Goal: Task Accomplishment & Management: Manage account settings

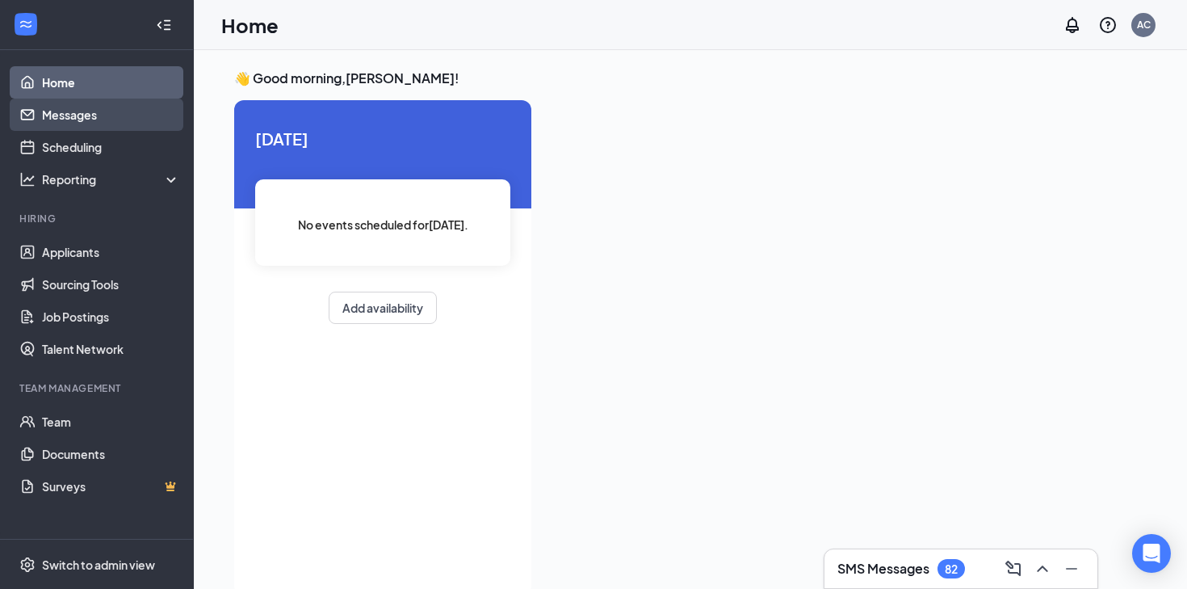
click at [110, 120] on link "Messages" at bounding box center [111, 115] width 138 height 32
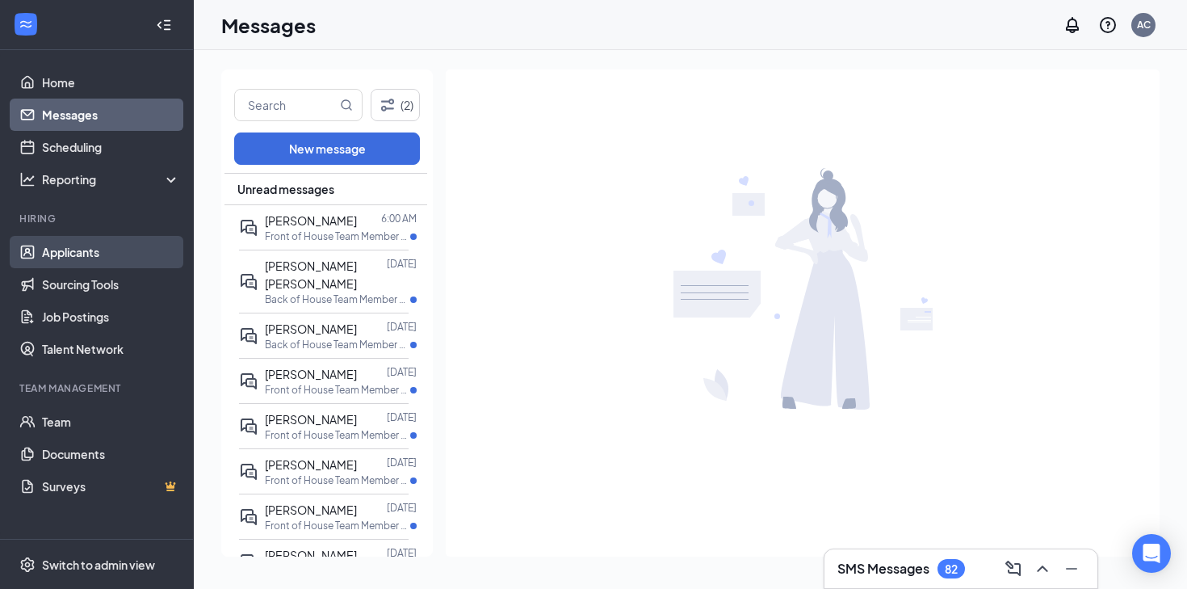
click at [90, 257] on link "Applicants" at bounding box center [111, 252] width 138 height 32
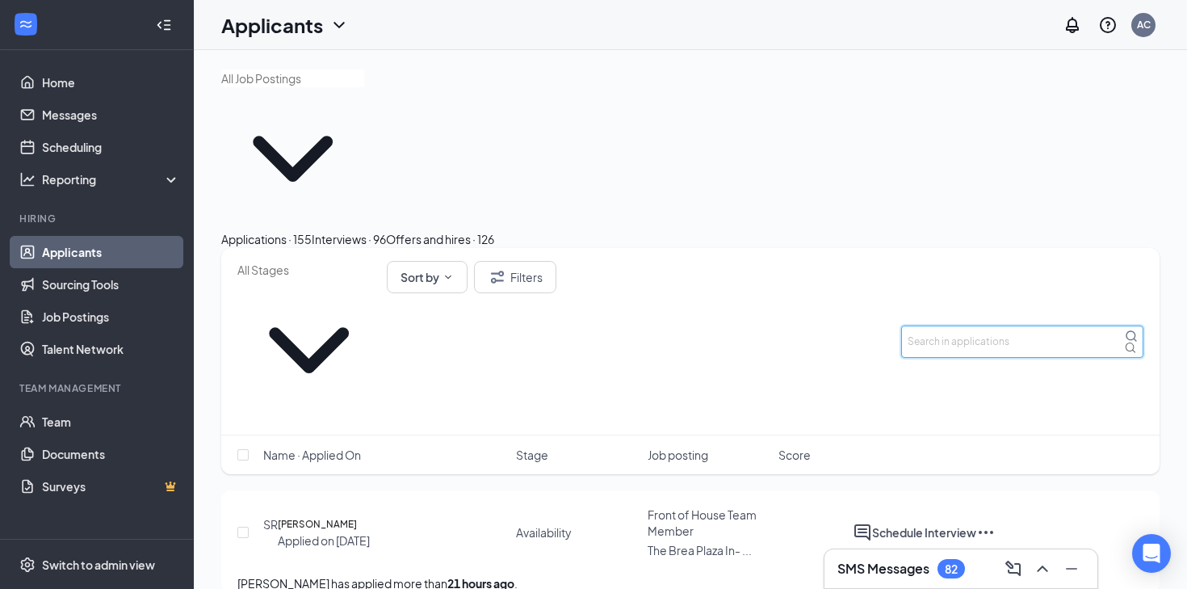
click at [951, 325] on input "text" at bounding box center [1022, 341] width 242 height 32
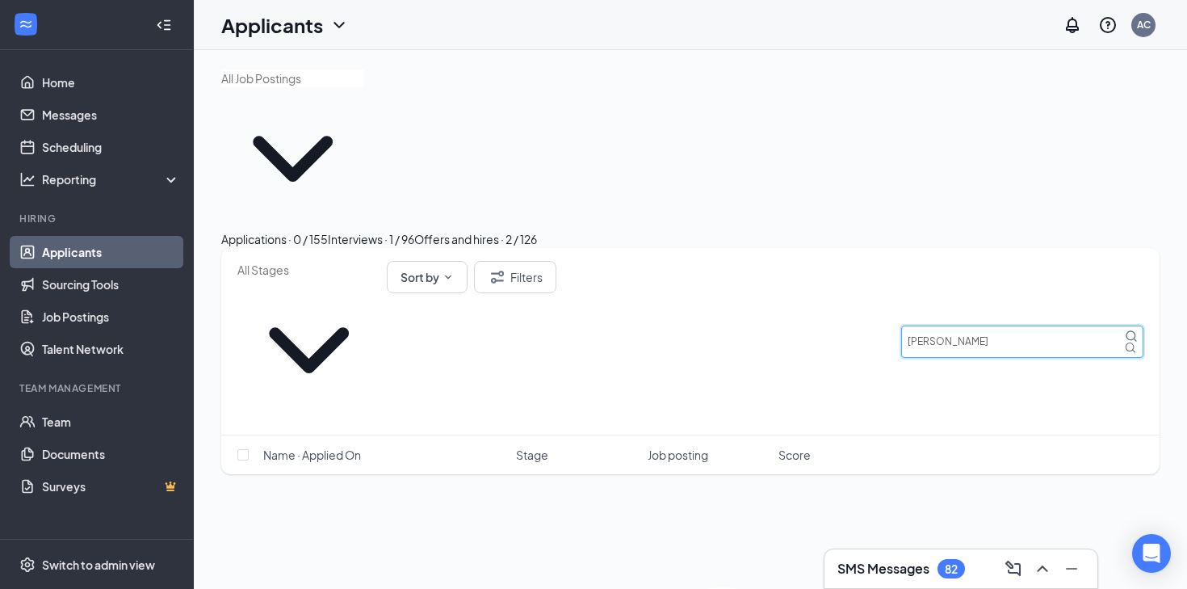
type input "[PERSON_NAME]"
click at [386, 230] on div "Interviews · 96" at bounding box center [349, 239] width 74 height 18
click at [979, 325] on input "[PERSON_NAME]" at bounding box center [1022, 341] width 242 height 32
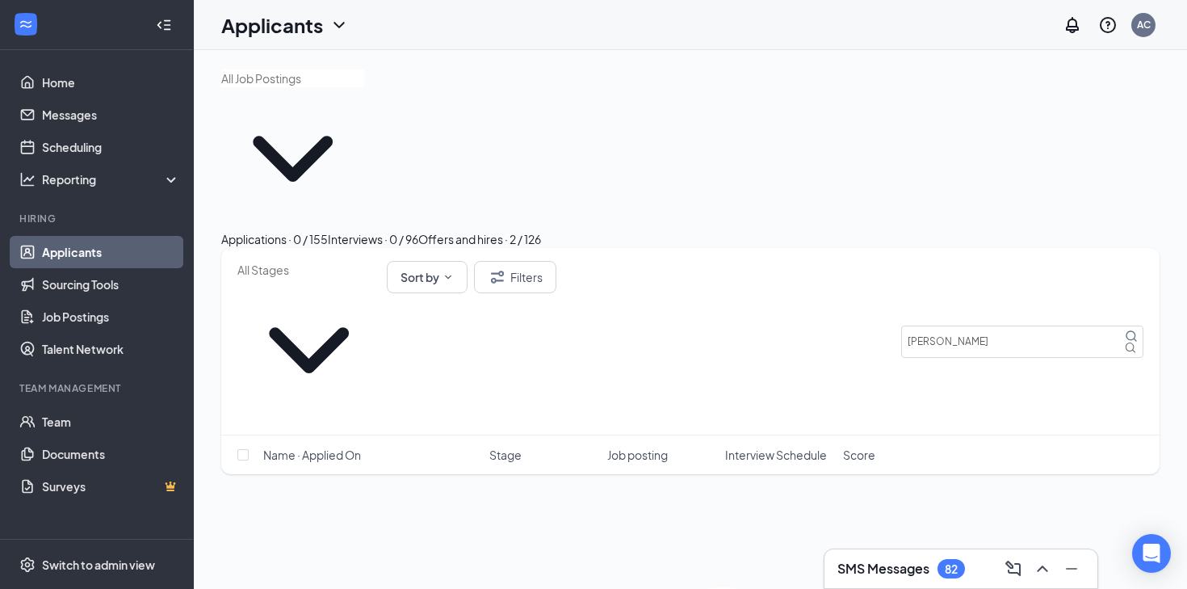
click at [300, 230] on div "Applications · 0 / 155" at bounding box center [274, 239] width 107 height 18
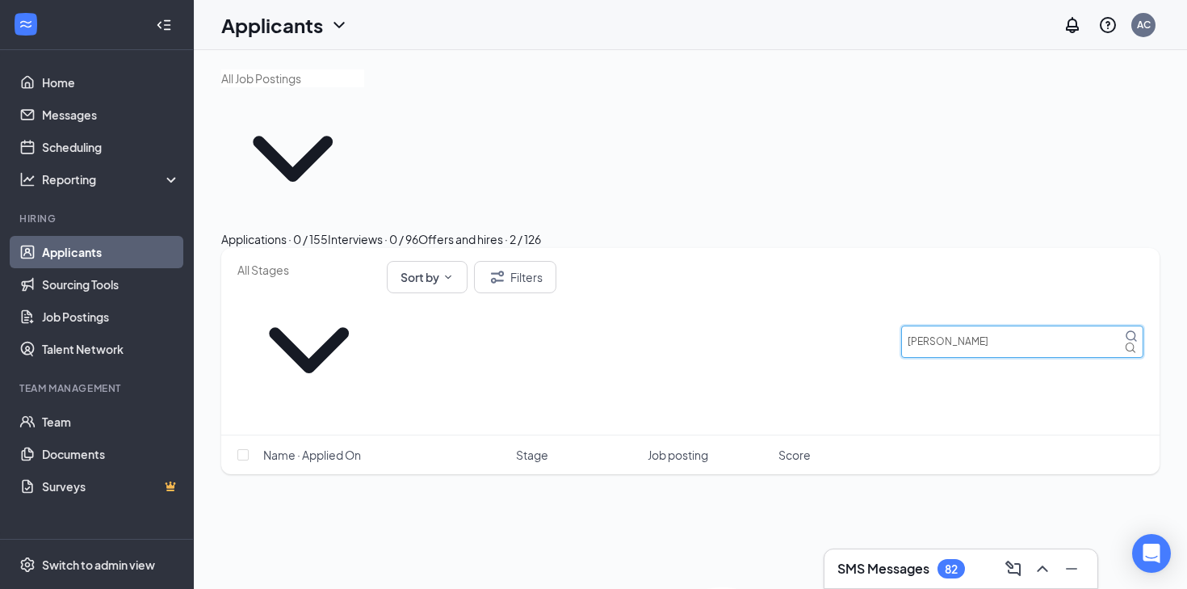
click at [997, 325] on input "[PERSON_NAME]" at bounding box center [1022, 341] width 242 height 32
type input "v"
type input "[PERSON_NAME]"
click at [539, 230] on button "Offers and hires · 1 / 126" at bounding box center [478, 239] width 120 height 18
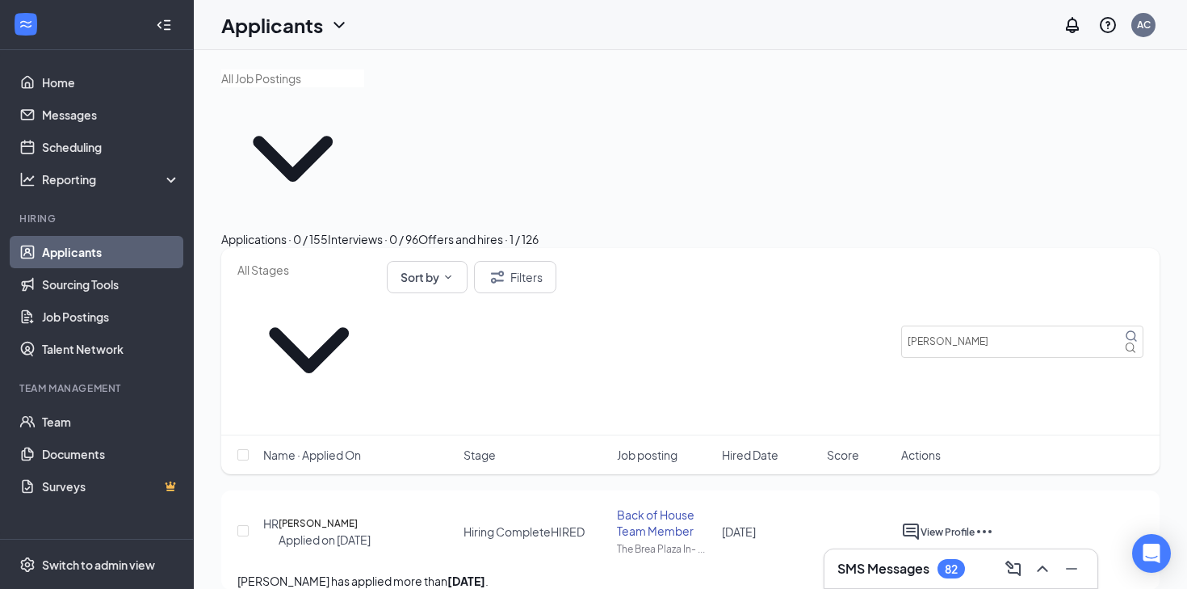
click at [418, 230] on div "Interviews · 0 / 96" at bounding box center [373, 239] width 90 height 18
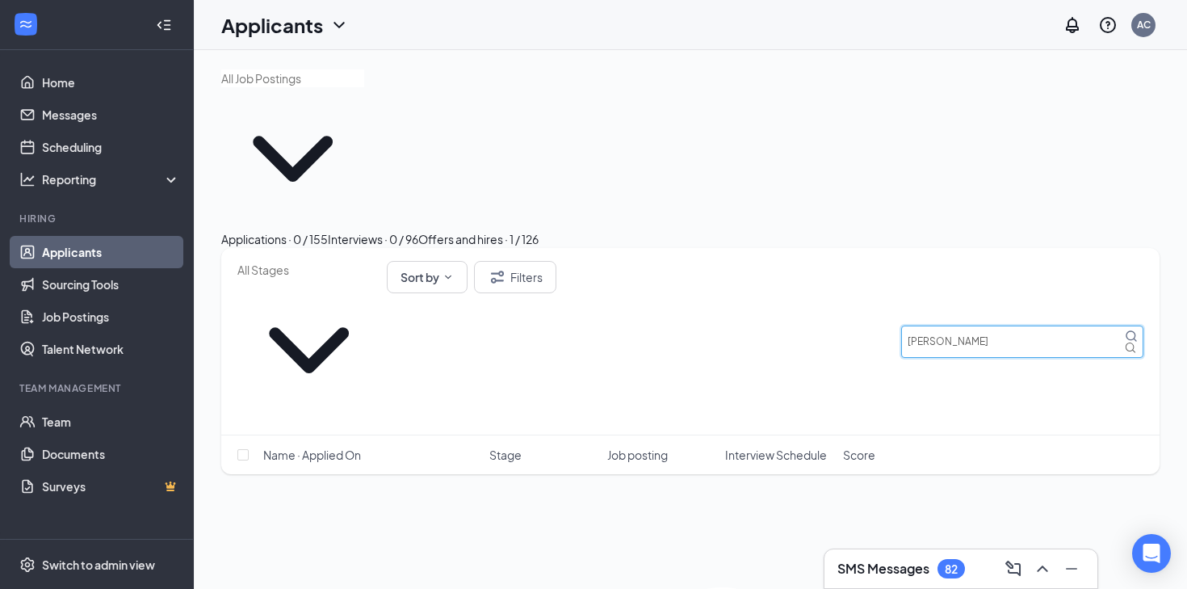
click at [992, 325] on input "[PERSON_NAME]" at bounding box center [1022, 341] width 242 height 32
click at [328, 230] on button "Applications · 0 / 155" at bounding box center [274, 239] width 107 height 18
click at [955, 325] on input "[PERSON_NAME]" at bounding box center [1022, 341] width 242 height 32
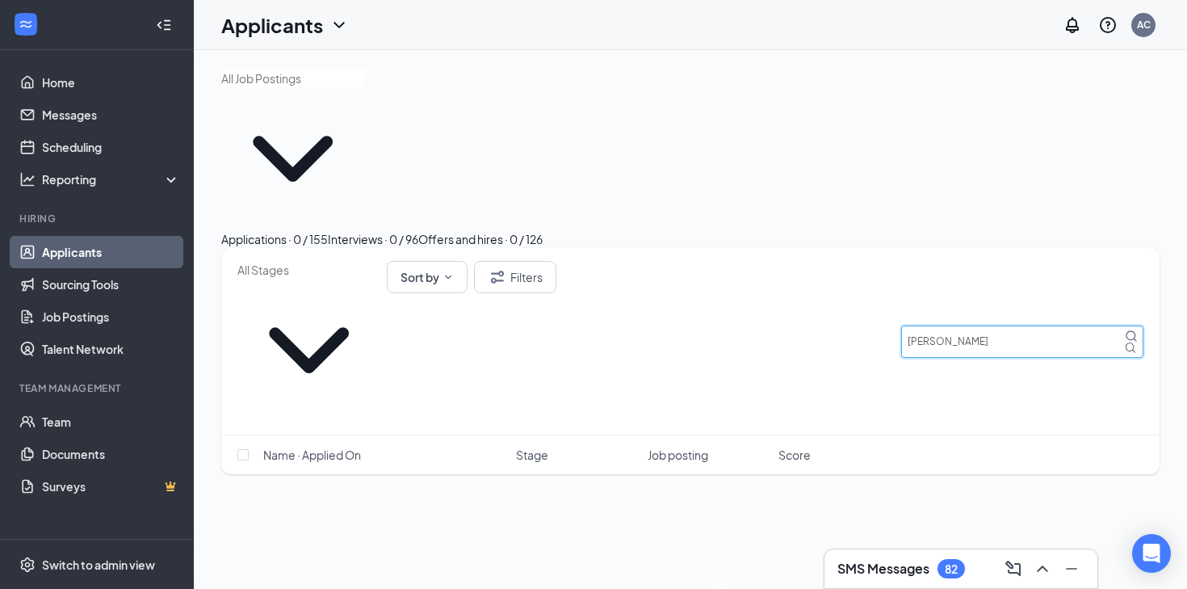
type input "[PERSON_NAME]"
click at [418, 230] on div "Interviews · 0 / 96" at bounding box center [373, 239] width 90 height 18
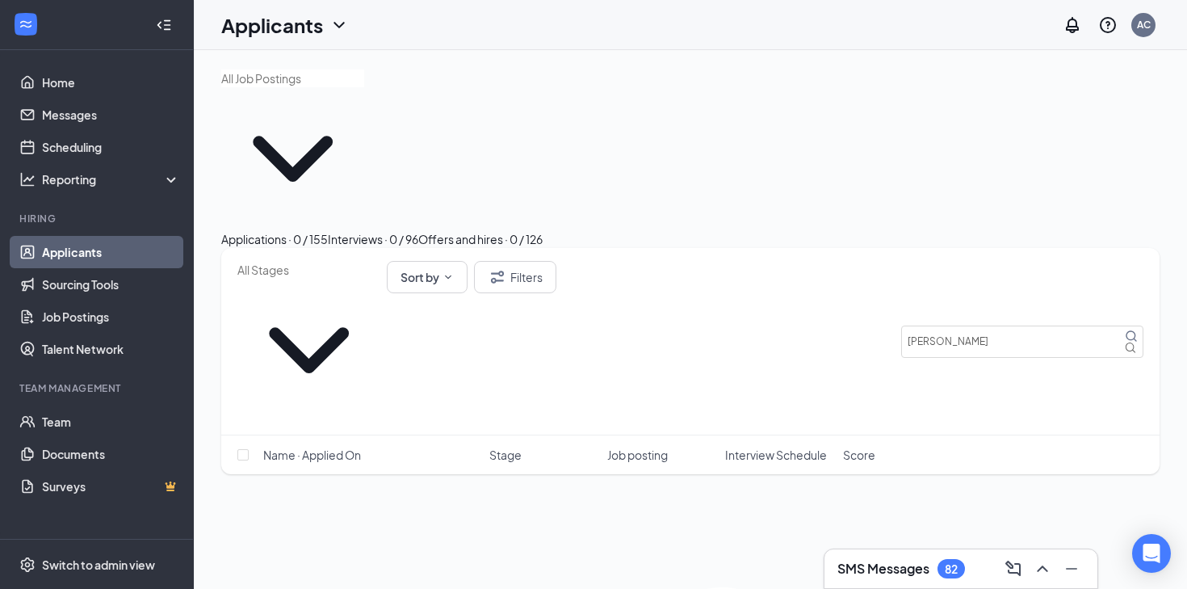
click at [543, 230] on button "Offers and hires · 0 / 126" at bounding box center [480, 239] width 124 height 18
click at [418, 230] on div "Interviews · 0 / 96" at bounding box center [373, 239] width 90 height 18
click at [996, 325] on input "[PERSON_NAME]" at bounding box center [1022, 341] width 242 height 32
drag, startPoint x: 996, startPoint y: 225, endPoint x: 873, endPoint y: 219, distance: 122.9
click at [873, 261] on div "Sort by Filters [PERSON_NAME]" at bounding box center [690, 341] width 906 height 161
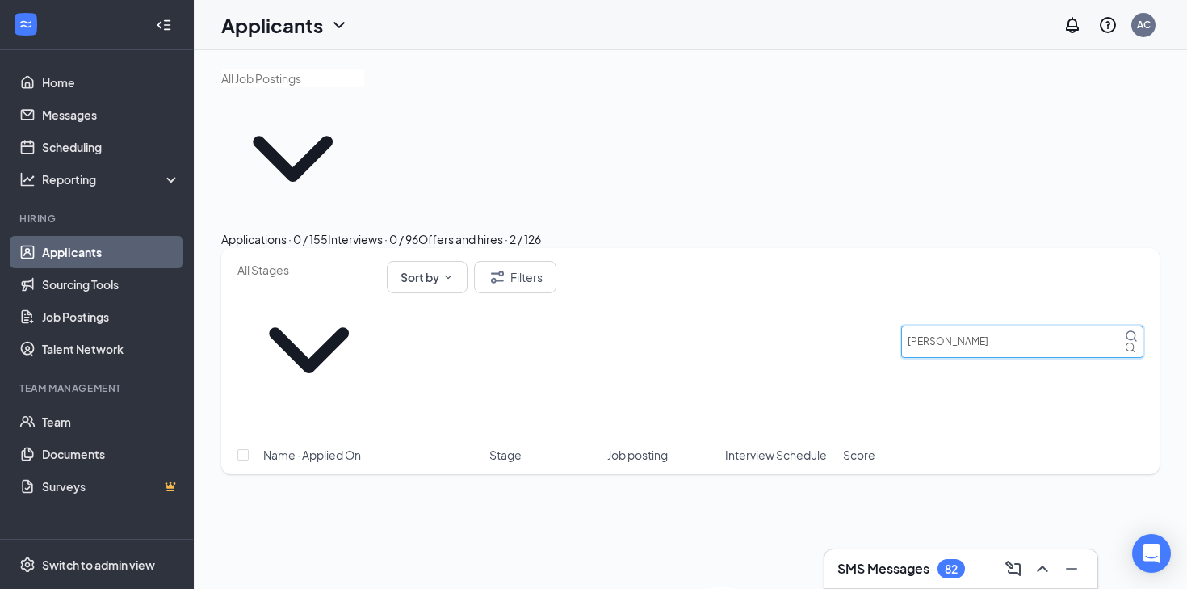
type input "[PERSON_NAME]"
click at [328, 230] on div "Applications · 0 / 155" at bounding box center [274, 239] width 107 height 18
click at [995, 325] on input "[PERSON_NAME]" at bounding box center [1022, 341] width 242 height 32
click at [1037, 325] on input "[PERSON_NAME]" at bounding box center [1022, 341] width 242 height 32
drag, startPoint x: 1037, startPoint y: 227, endPoint x: 938, endPoint y: 225, distance: 99.4
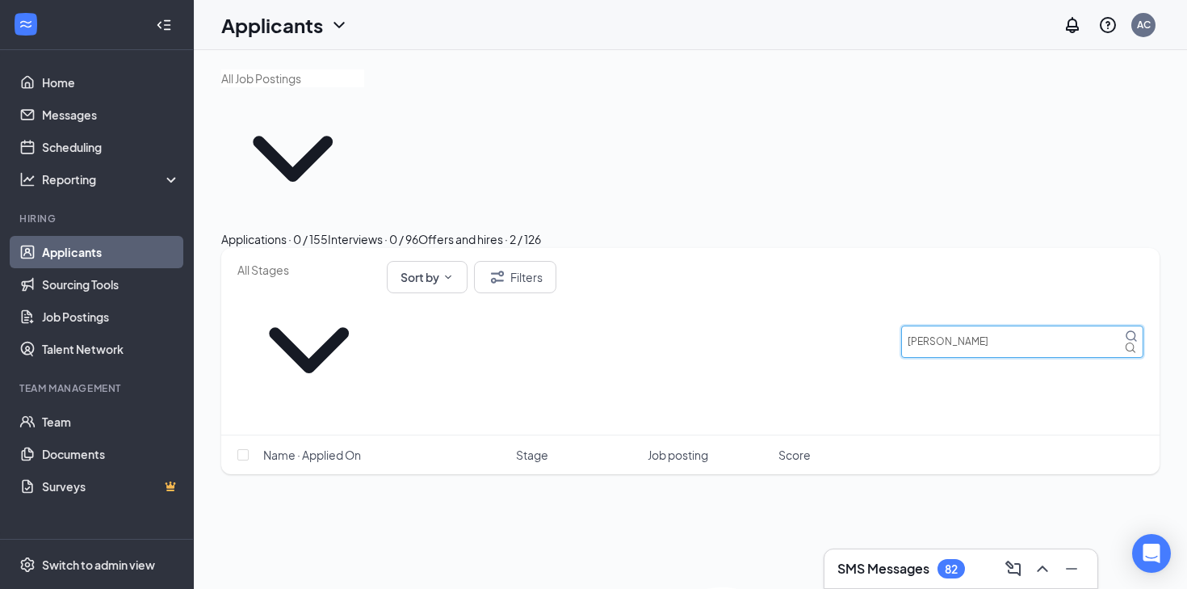
click at [938, 325] on input "[PERSON_NAME]" at bounding box center [1022, 341] width 242 height 32
type input "V"
type input "[PERSON_NAME]"
click at [418, 230] on div "Interviews · 0 / 96" at bounding box center [373, 239] width 90 height 18
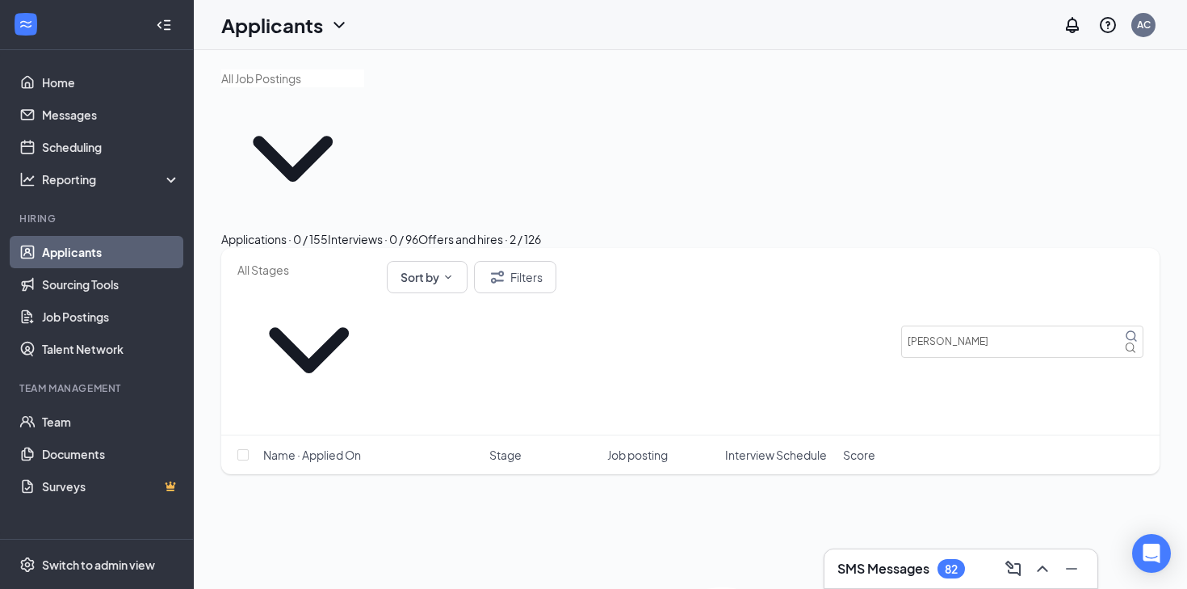
click at [541, 230] on button "Offers and hires · 2 / 126" at bounding box center [479, 239] width 123 height 18
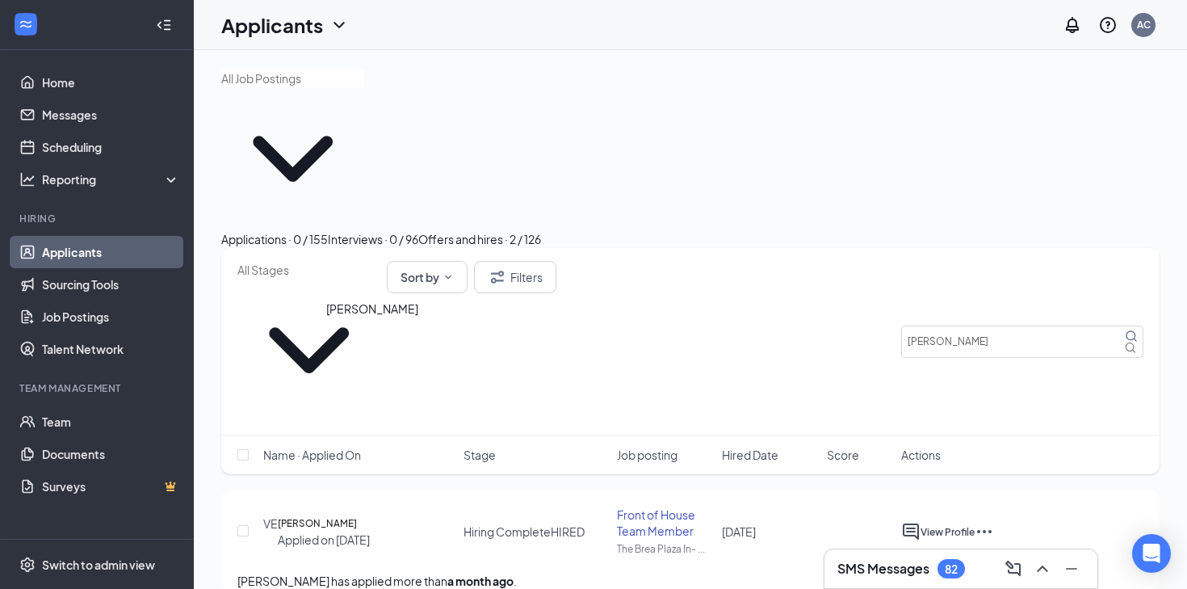
click at [357, 515] on h5 "[PERSON_NAME]" at bounding box center [317, 523] width 79 height 16
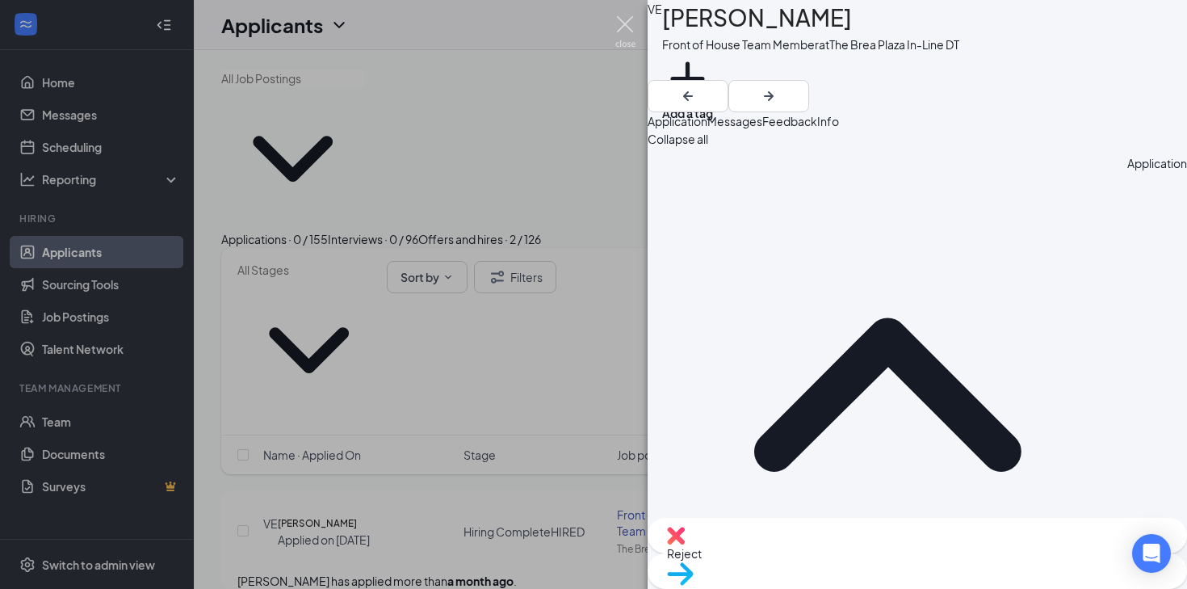
click at [624, 28] on img at bounding box center [625, 31] width 20 height 31
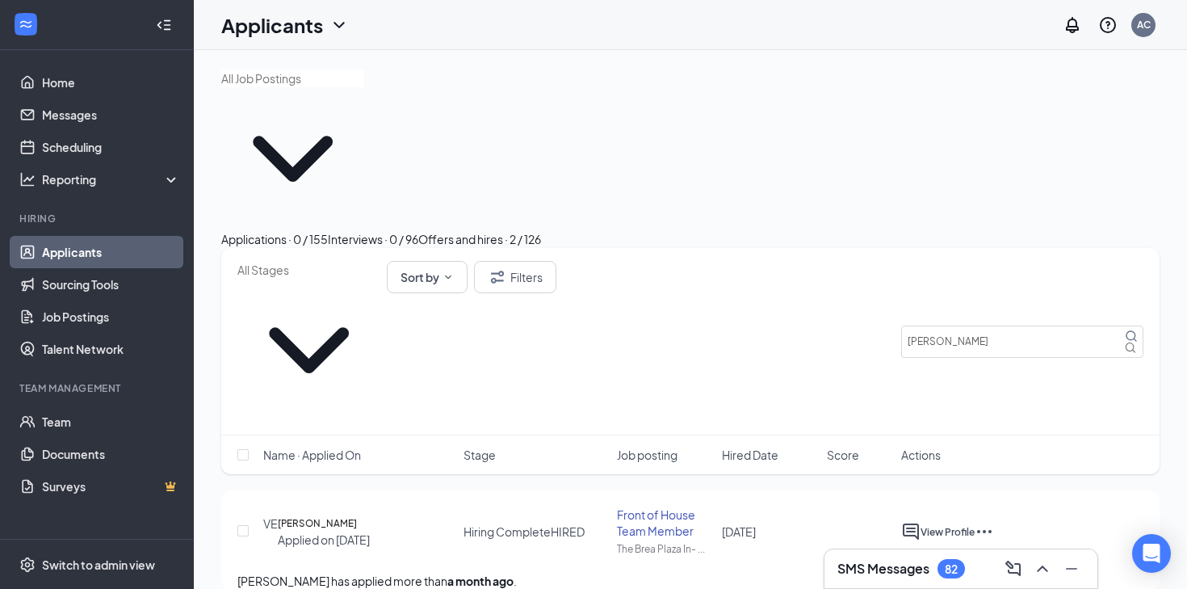
scroll to position [3, 0]
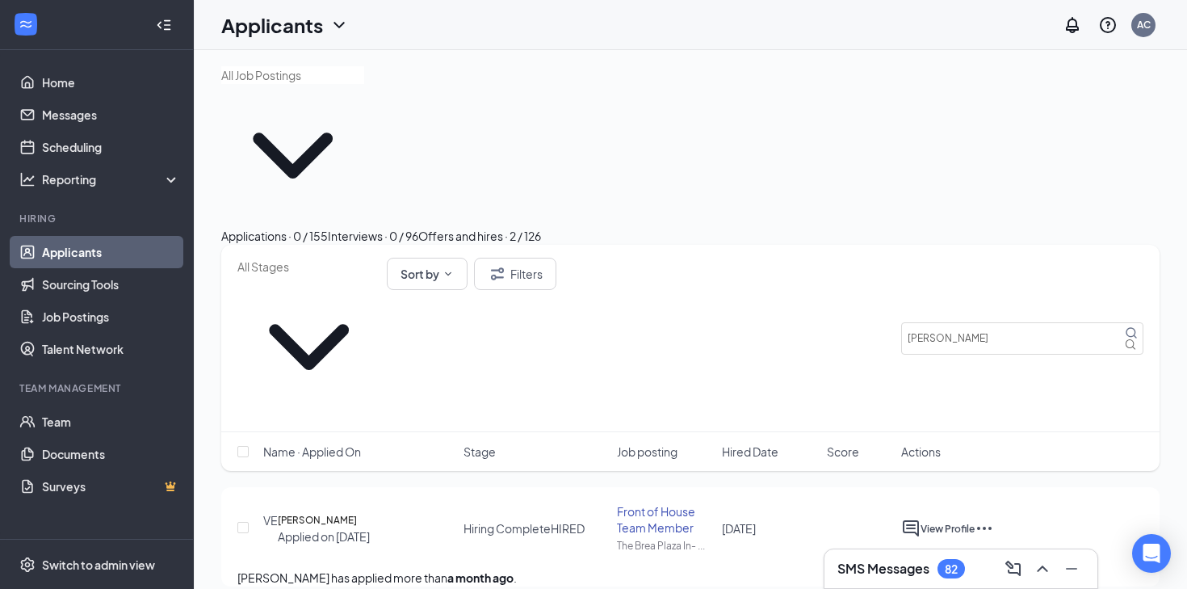
click at [351, 503] on div "VE [PERSON_NAME] Applied on [DATE] Hiring Complete HIRED Front of House Team Me…" at bounding box center [690, 535] width 906 height 65
click at [357, 512] on h5 "[PERSON_NAME]" at bounding box center [317, 520] width 79 height 16
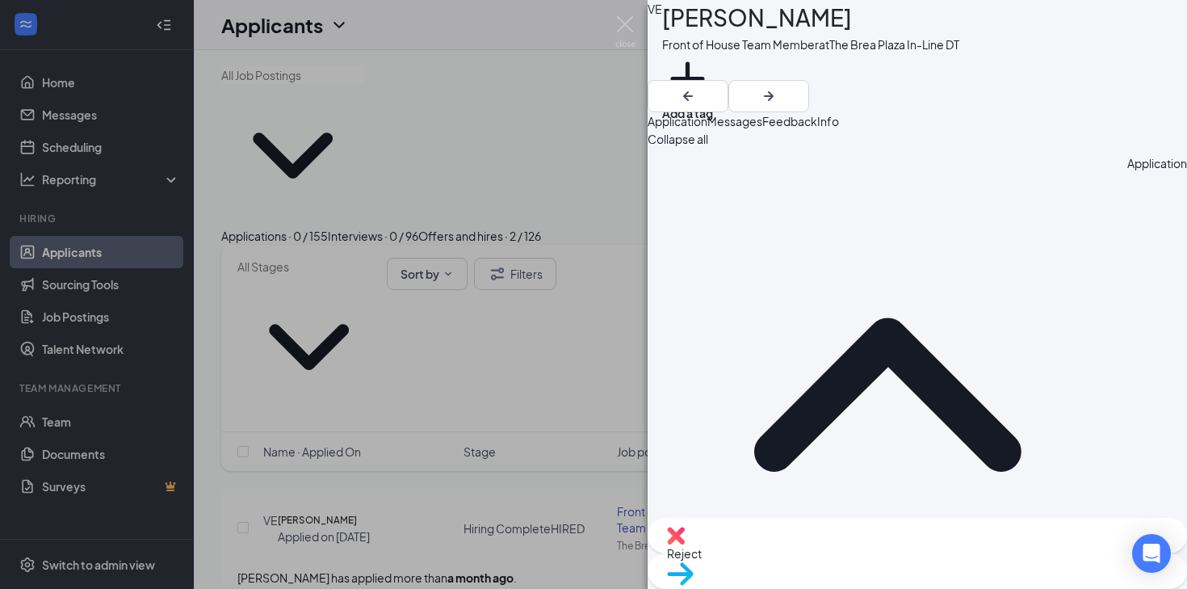
click at [519, 73] on div "VE [PERSON_NAME] Front of House Team Member at The [GEOGRAPHIC_DATA] In-Line DT…" at bounding box center [593, 294] width 1187 height 589
